Goal: Task Accomplishment & Management: Complete application form

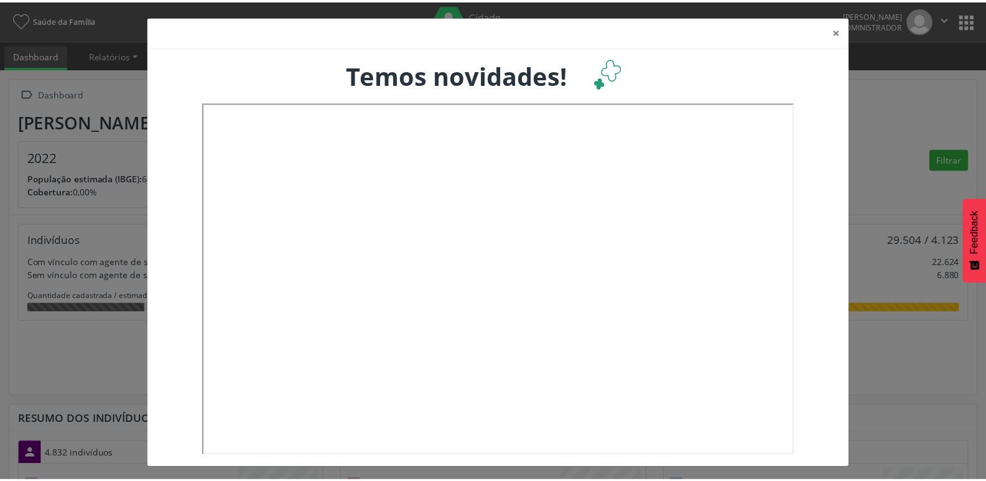
scroll to position [207, 326]
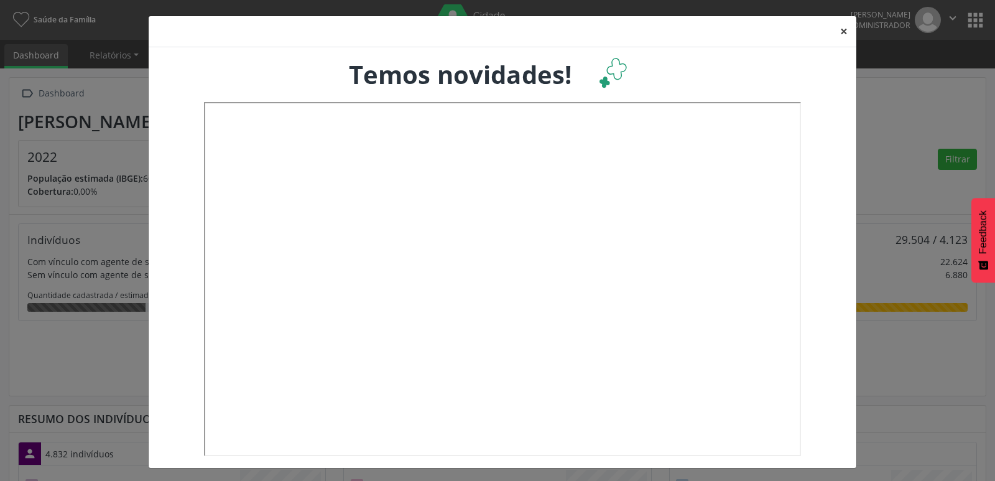
click at [846, 34] on button "×" at bounding box center [844, 31] width 25 height 30
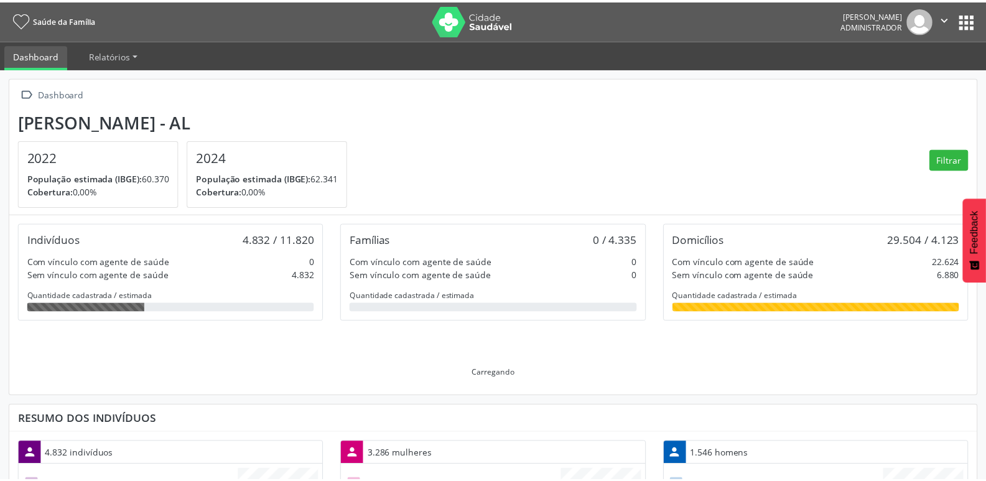
scroll to position [621933, 621818]
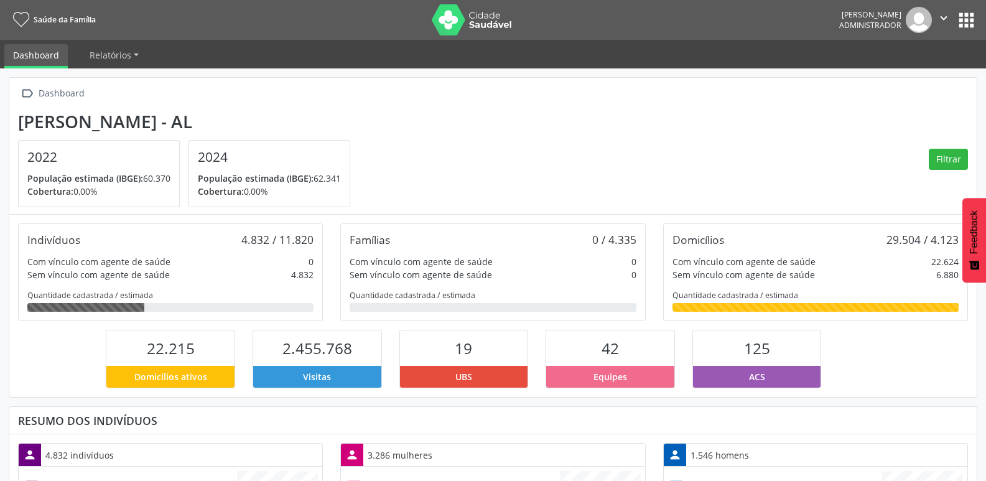
click at [973, 14] on button "apps" at bounding box center [967, 20] width 22 height 22
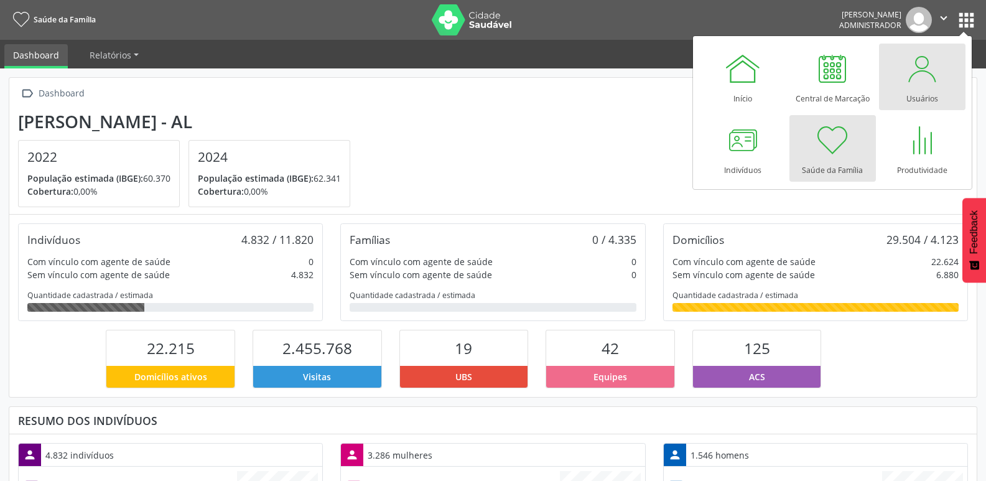
click at [930, 83] on div at bounding box center [921, 68] width 37 height 37
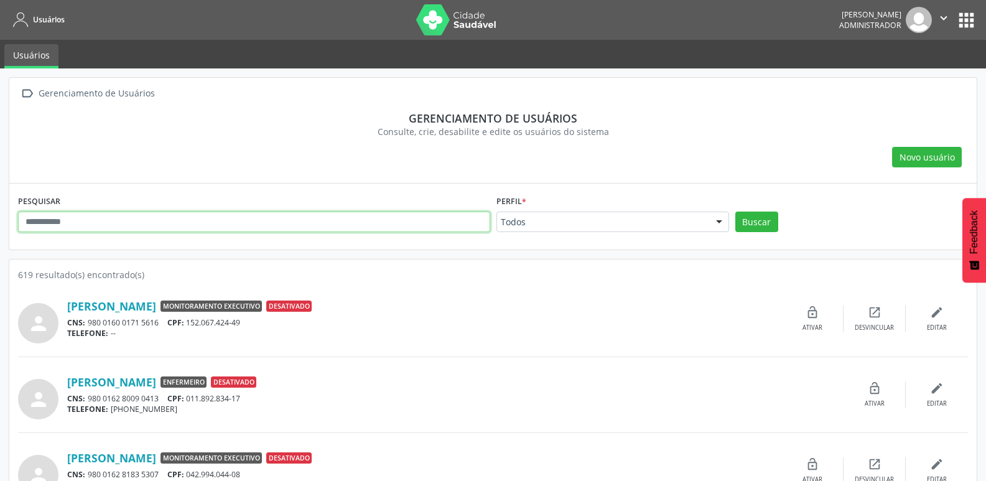
click at [123, 215] on input "text" at bounding box center [254, 222] width 472 height 21
type input "*********"
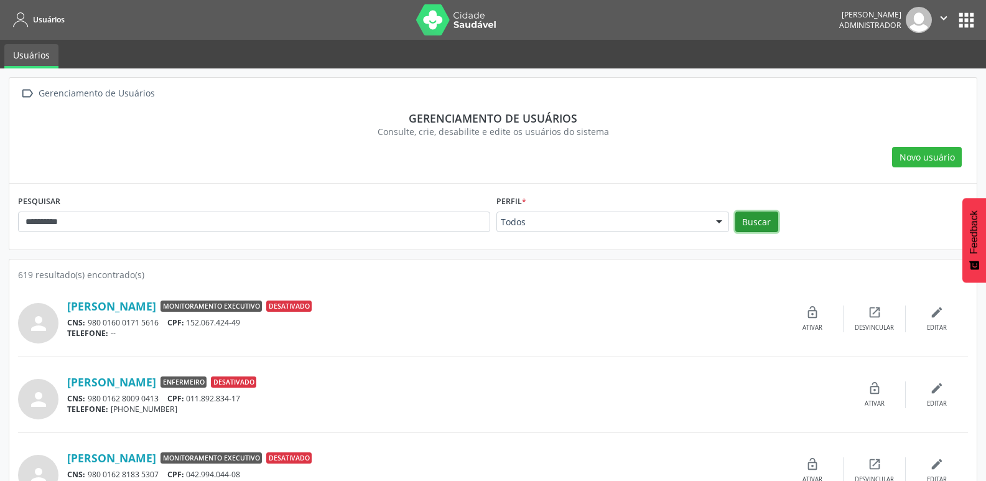
click at [766, 215] on button "Buscar" at bounding box center [756, 222] width 43 height 21
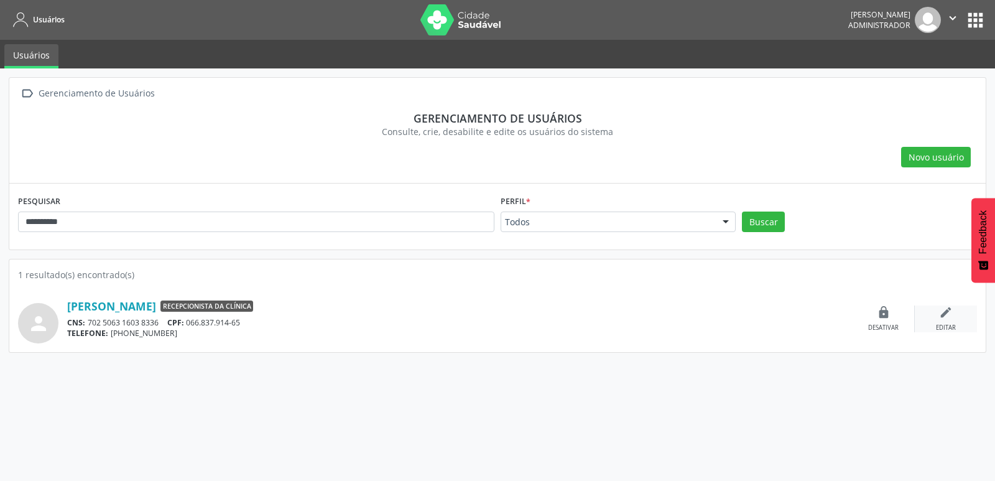
click at [954, 317] on div "edit Editar" at bounding box center [946, 318] width 62 height 27
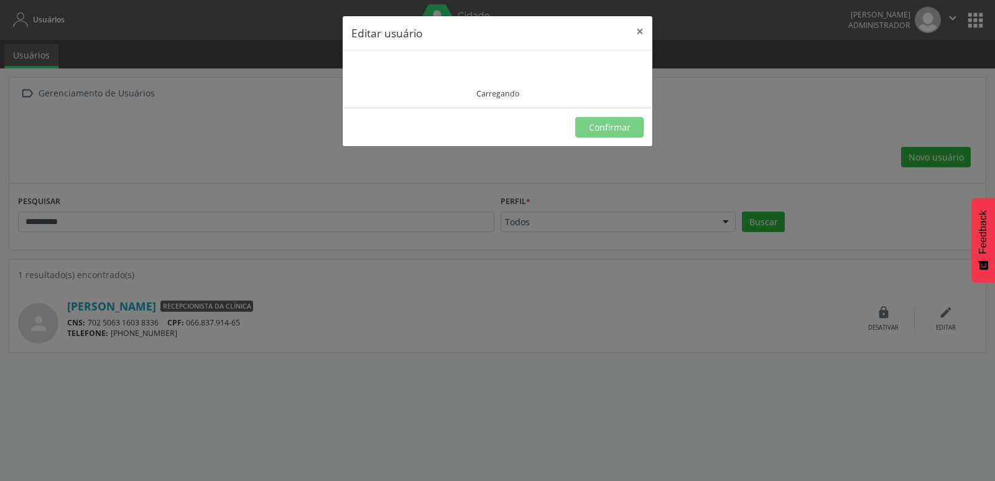
type input "**********"
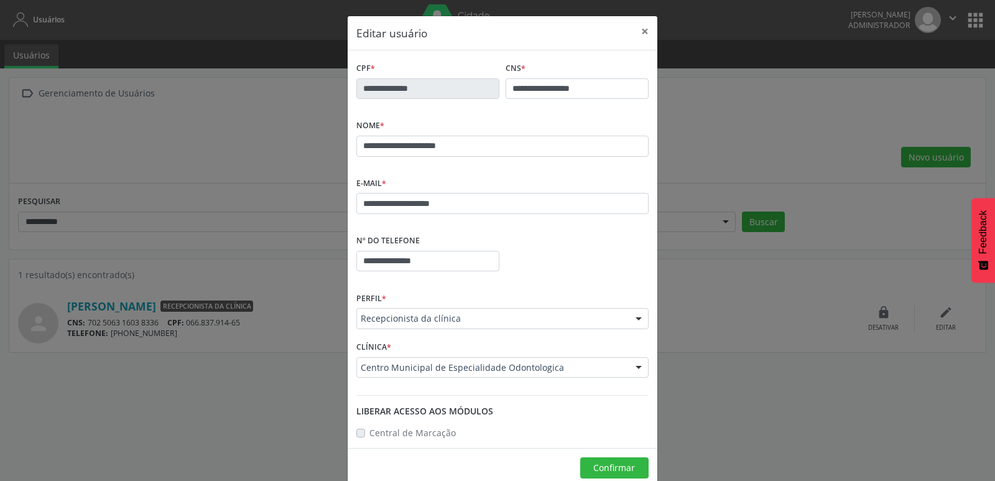
scroll to position [22, 0]
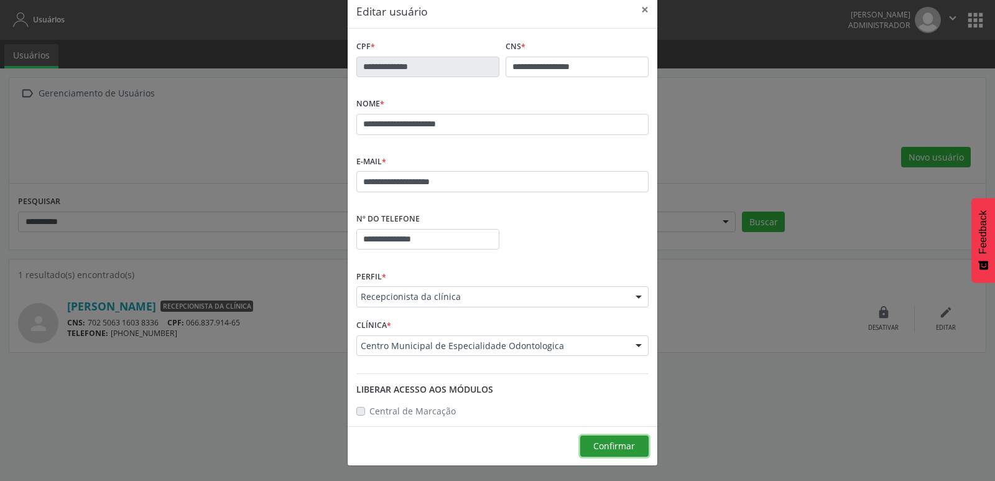
click at [617, 443] on span "Confirmar" at bounding box center [615, 446] width 42 height 12
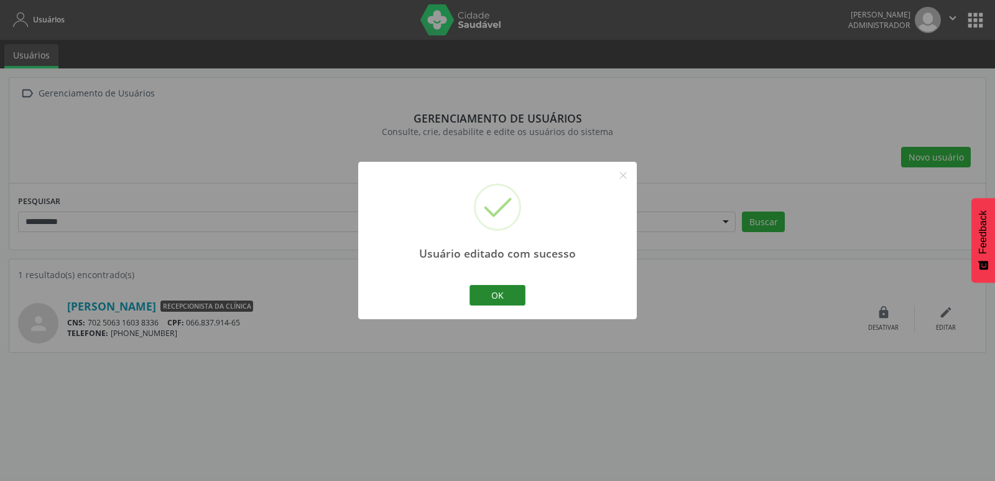
click at [500, 295] on button "OK" at bounding box center [498, 295] width 56 height 21
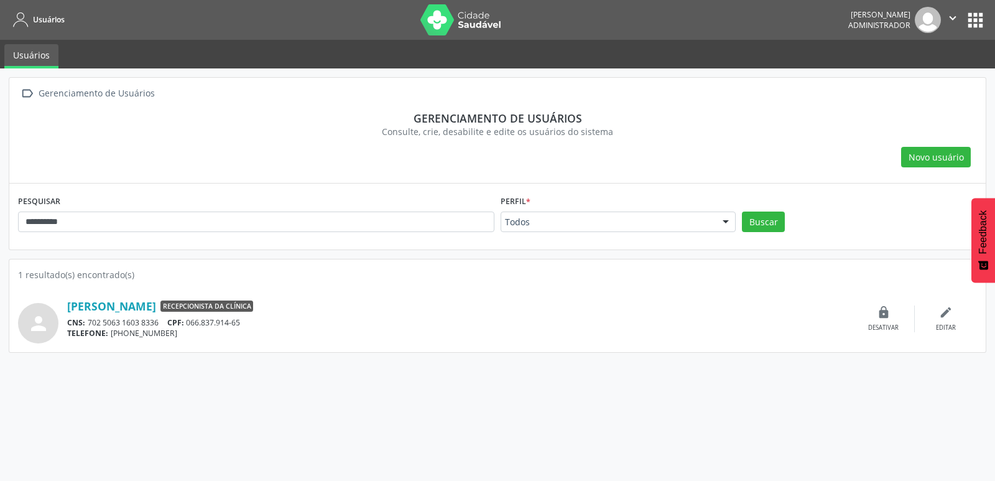
click at [500, 414] on div " Gerenciamento de Usuários Gerenciamento de usuários Consulte, crie, desabilit…" at bounding box center [497, 274] width 995 height 412
click at [977, 20] on button "apps" at bounding box center [976, 20] width 22 height 22
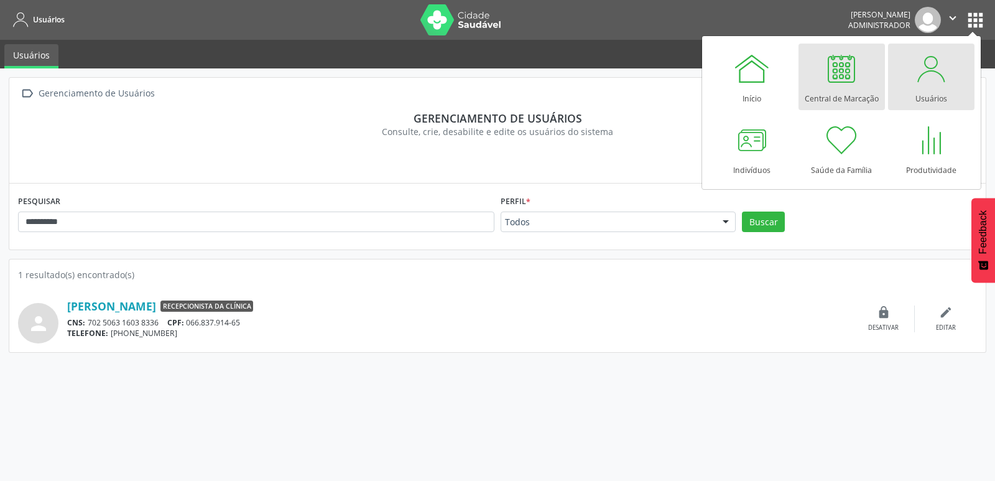
click at [847, 68] on div at bounding box center [841, 68] width 37 height 37
